Goal: Task Accomplishment & Management: Manage account settings

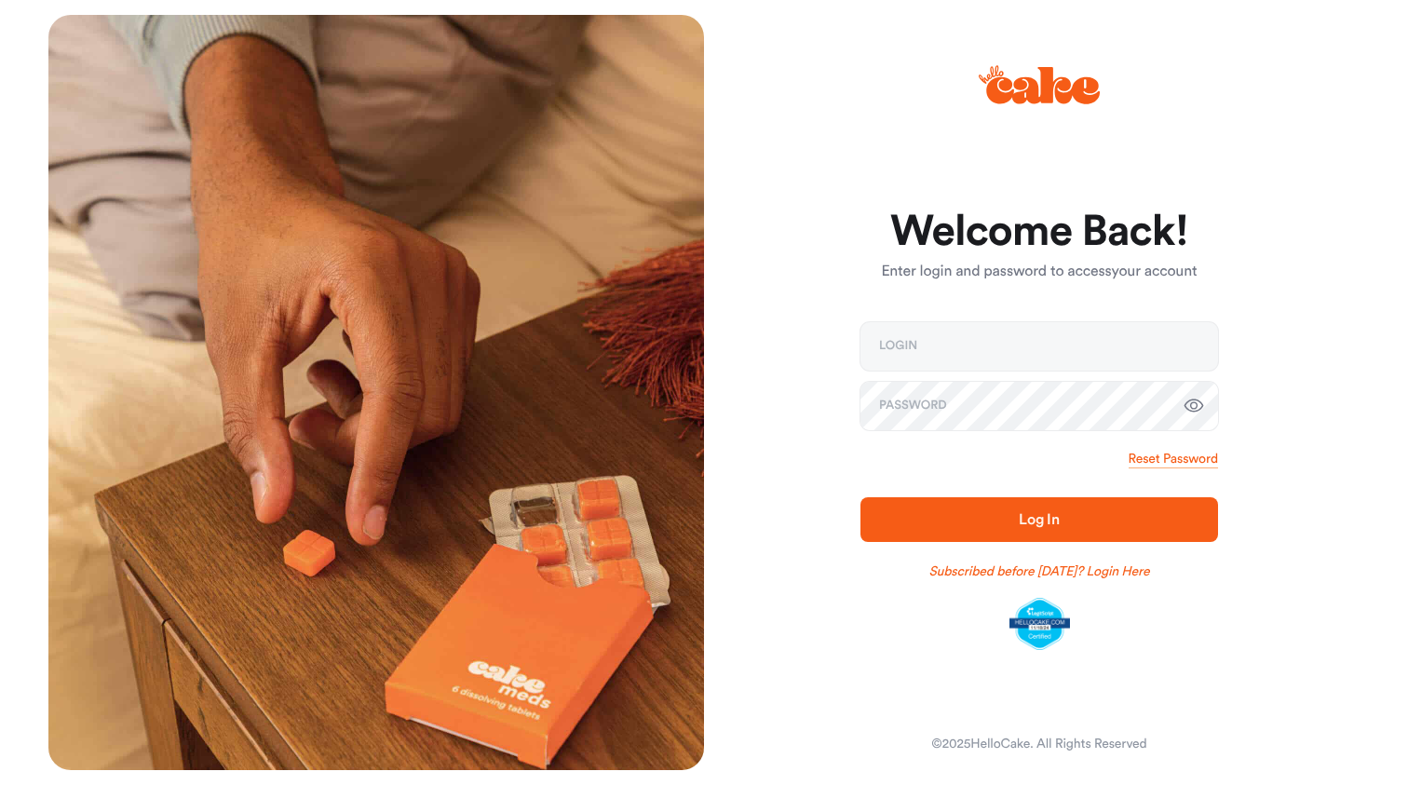
type input "**********"
click at [1021, 546] on div "Subscribed before [DATE]? Login Here" at bounding box center [1039, 562] width 358 height 41
click at [1027, 526] on span "Log In" at bounding box center [1039, 519] width 41 height 15
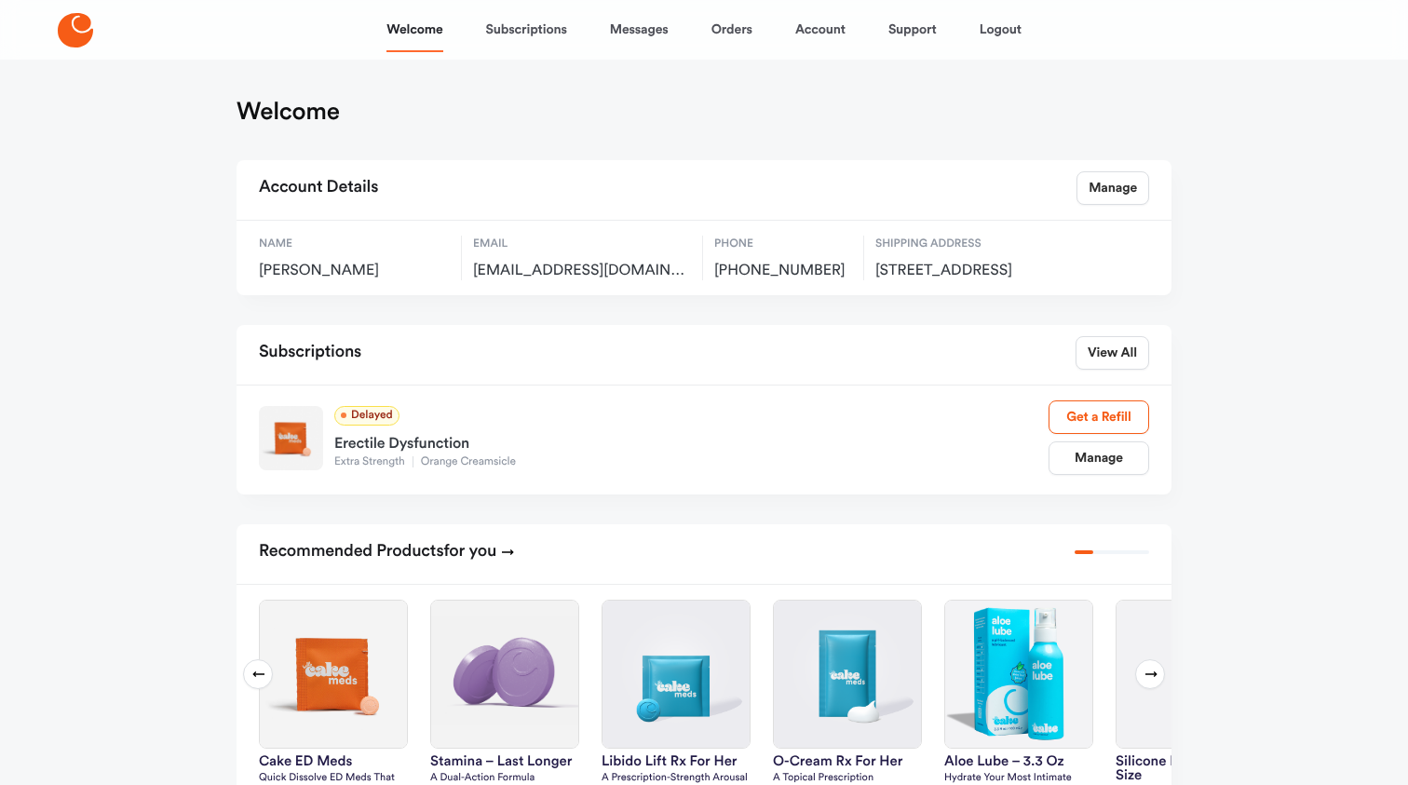
click at [383, 425] on span "Delayed" at bounding box center [366, 416] width 65 height 20
click at [1122, 475] on link "Manage" at bounding box center [1098, 458] width 101 height 34
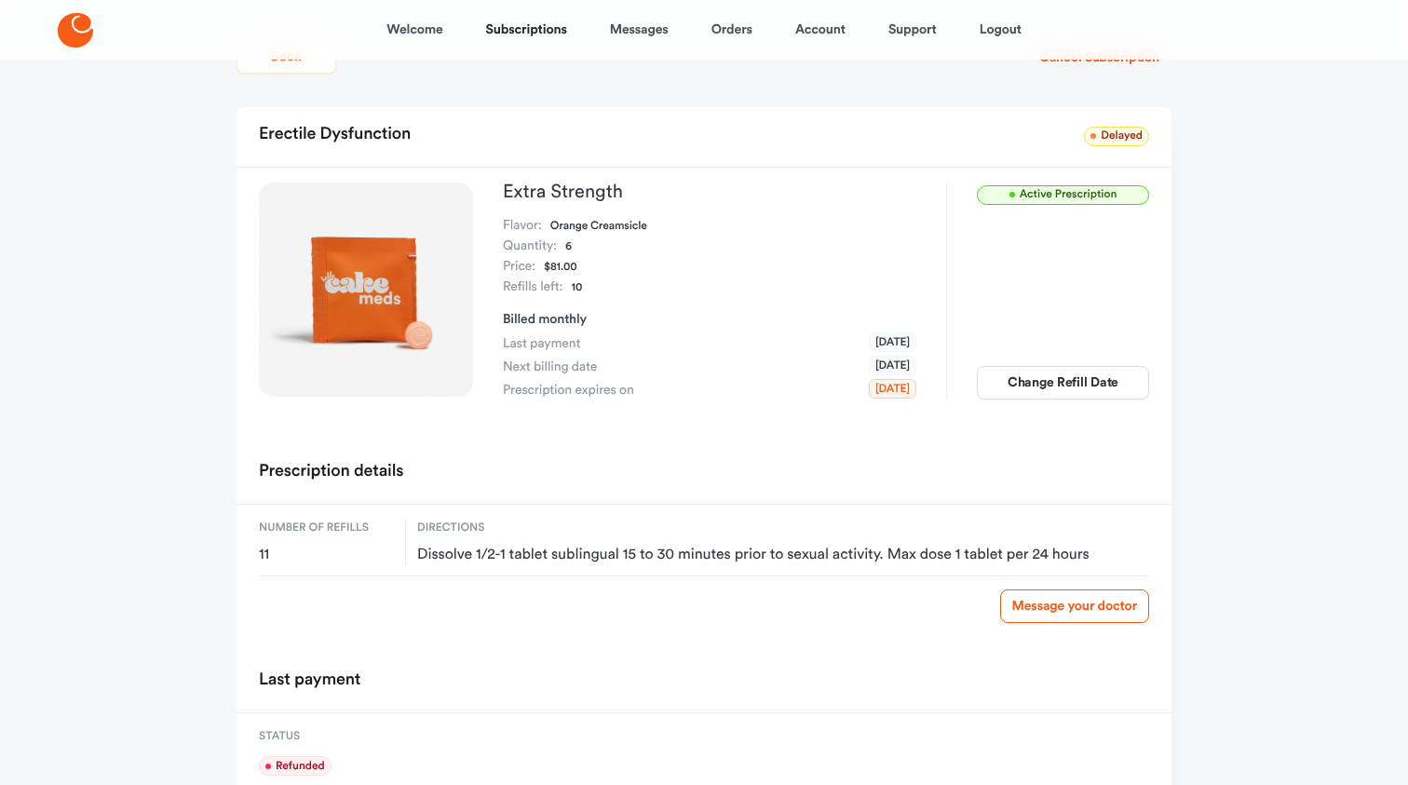
scroll to position [61, 0]
click at [1125, 380] on button "Change Refill Date" at bounding box center [1063, 381] width 172 height 34
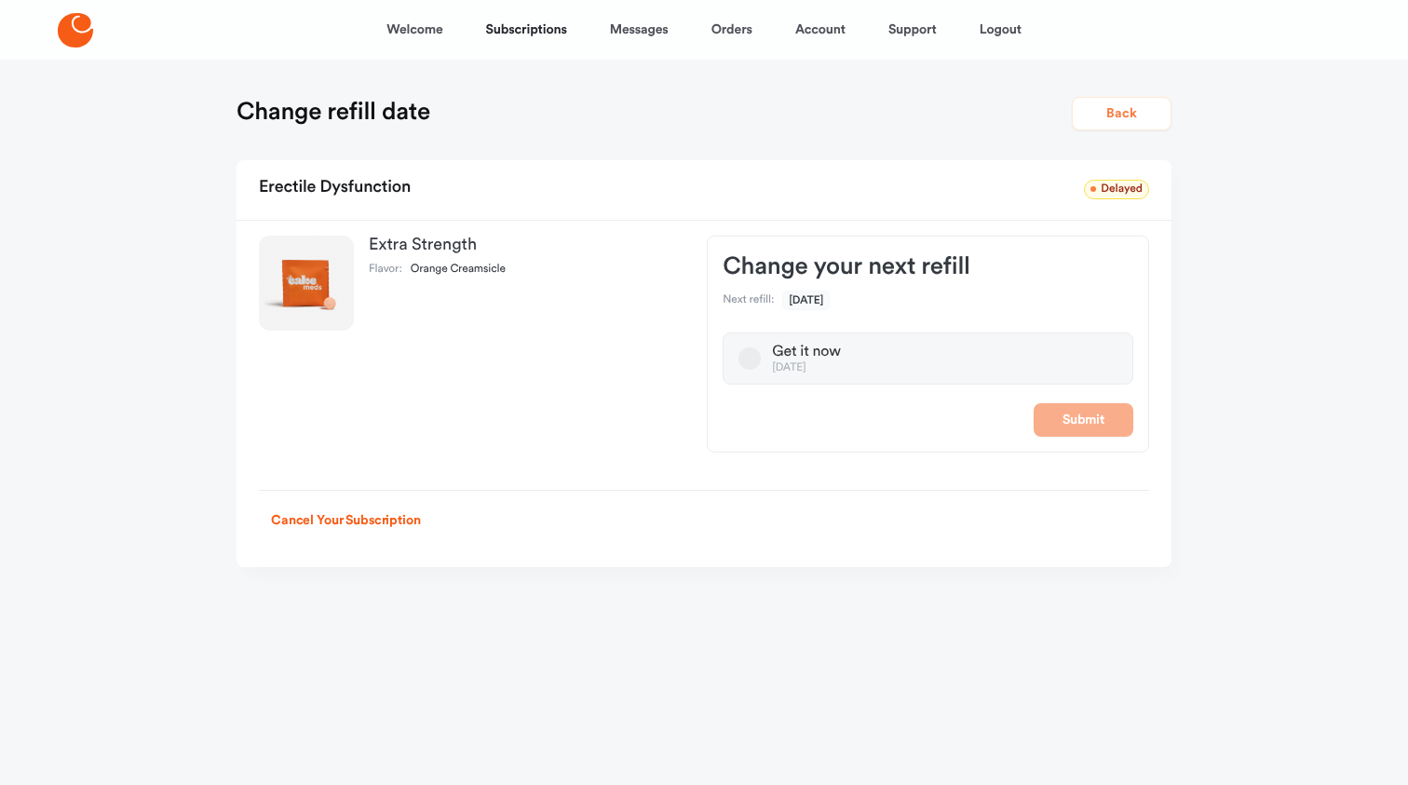
click at [1114, 107] on button "Back" at bounding box center [1122, 114] width 100 height 34
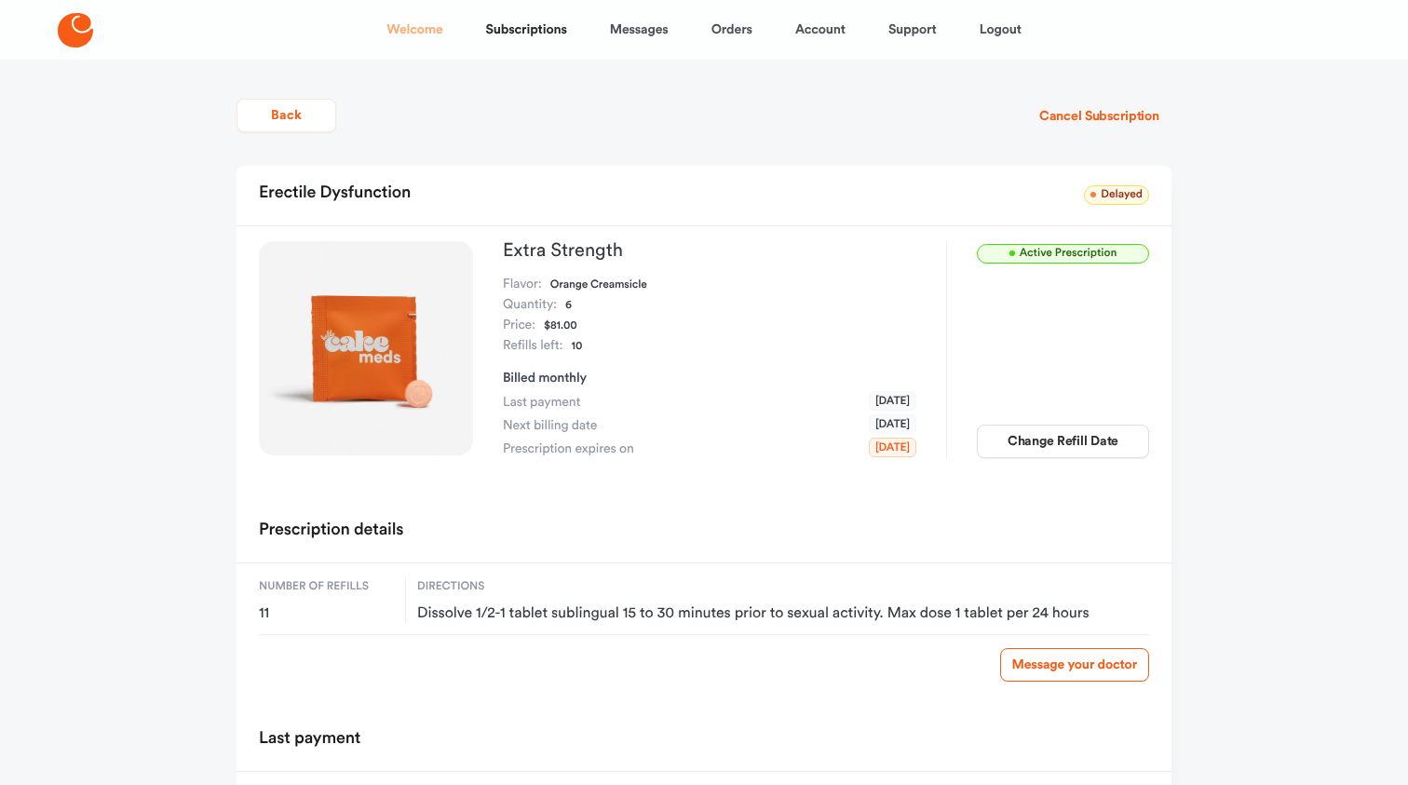
click at [397, 16] on link "Welcome" at bounding box center [414, 29] width 56 height 45
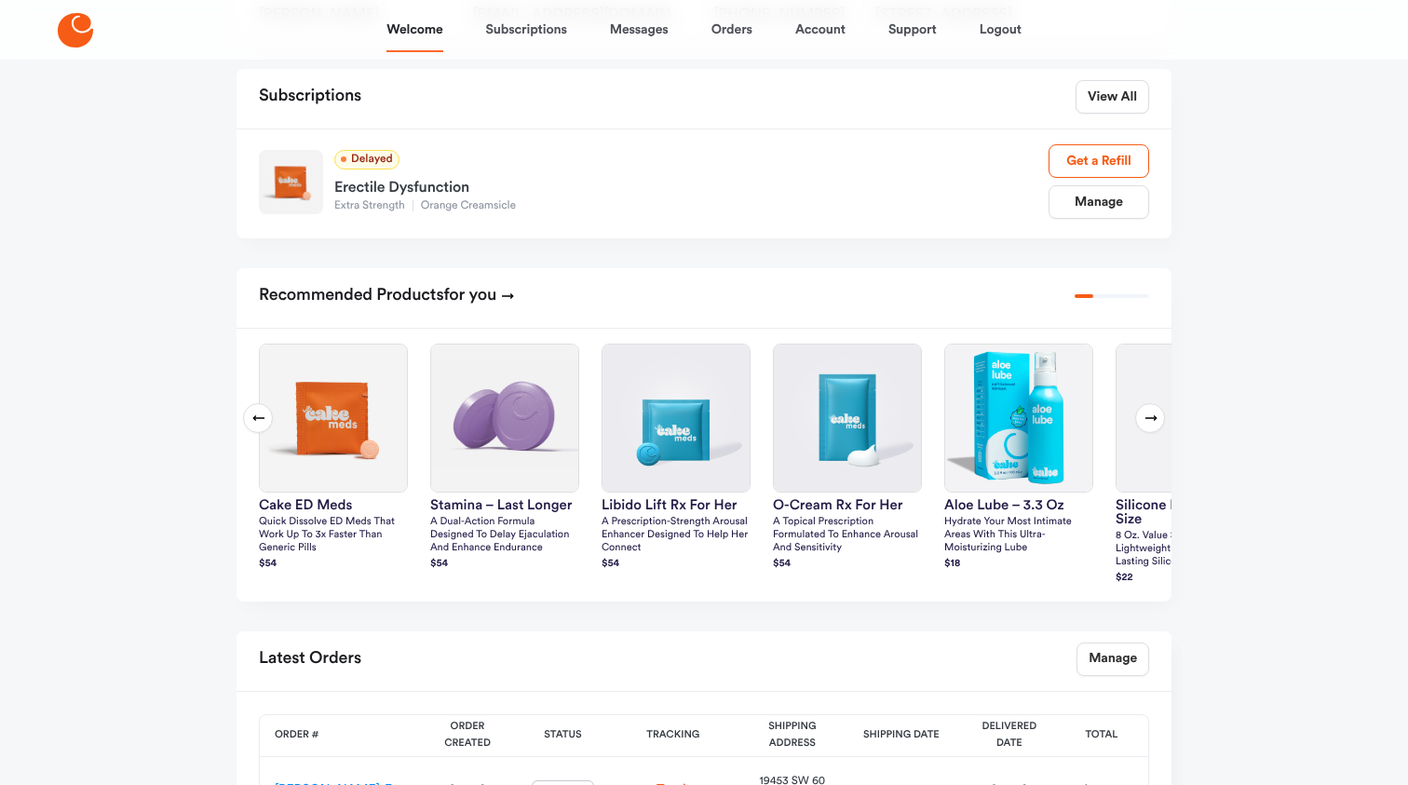
scroll to position [260, 0]
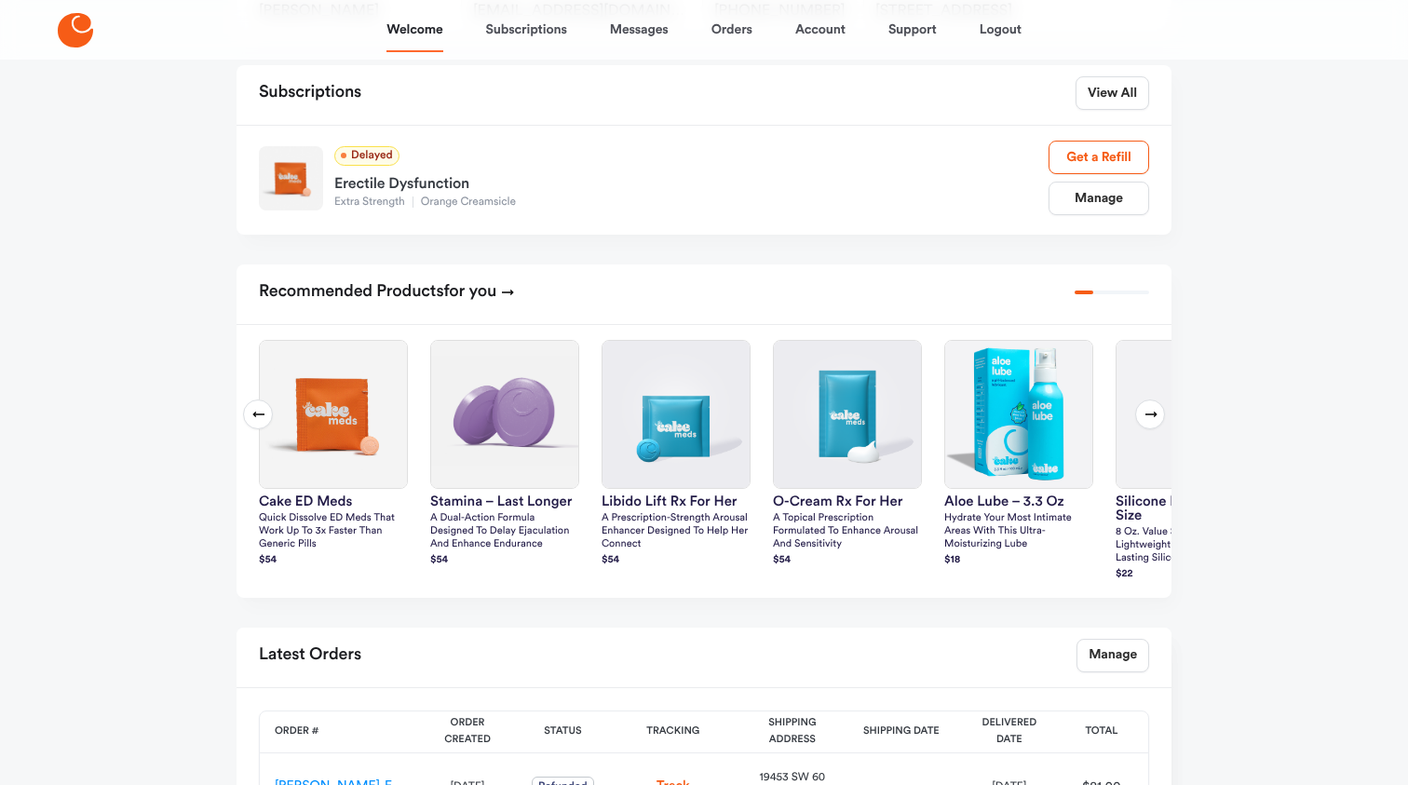
click at [1139, 429] on button "Next slide" at bounding box center [1150, 414] width 30 height 30
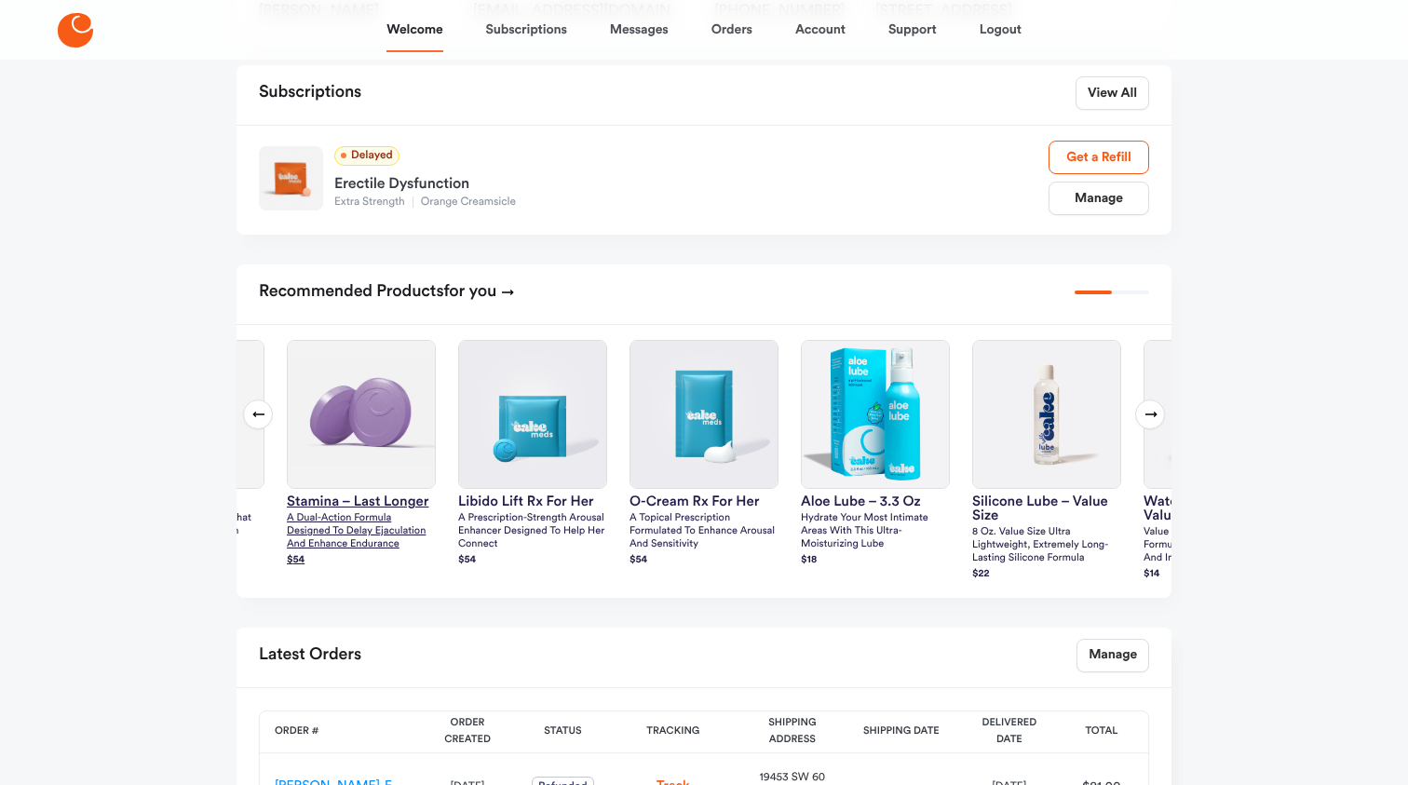
click at [357, 418] on img at bounding box center [361, 414] width 147 height 147
